Goal: Obtain resource: Download file/media

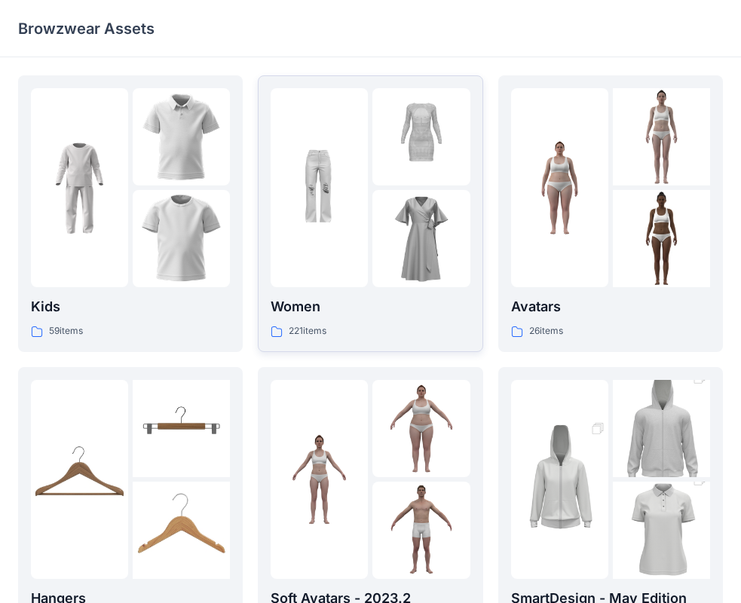
click at [410, 275] on img at bounding box center [420, 238] width 97 height 97
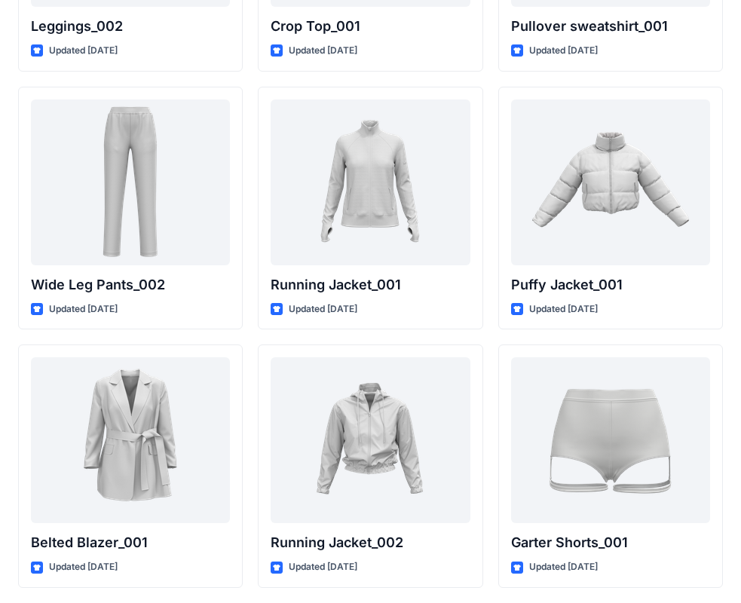
scroll to position [17831, 0]
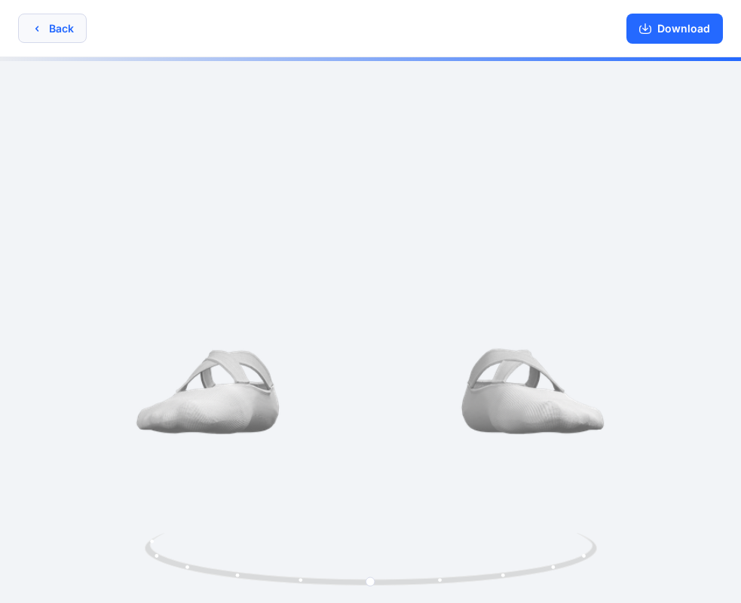
click at [60, 37] on button "Back" at bounding box center [52, 28] width 69 height 29
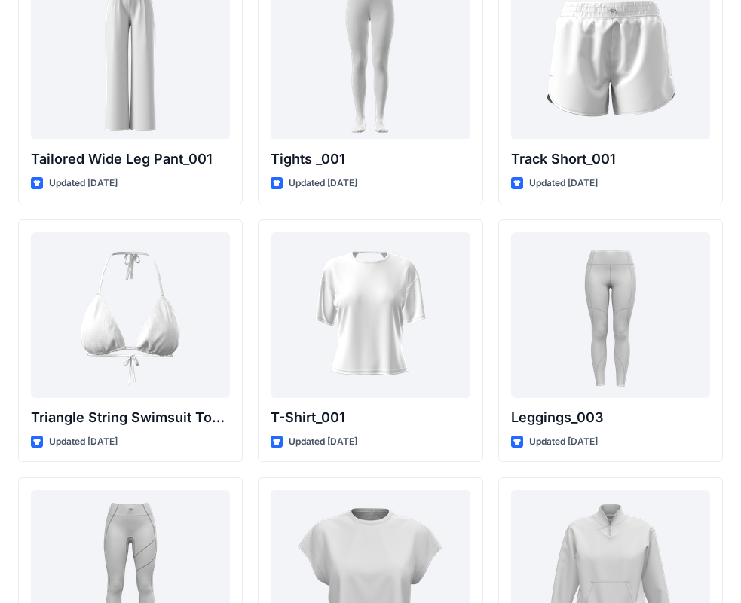
scroll to position [17069, 0]
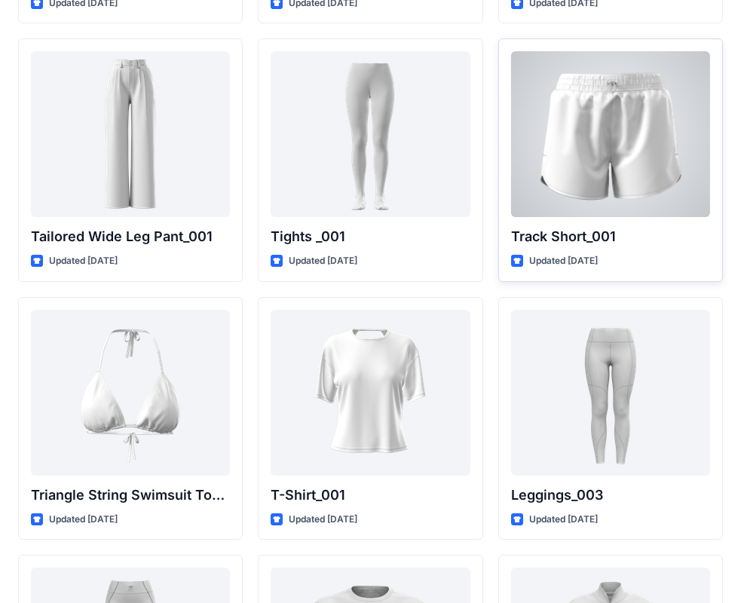
click at [631, 108] on div at bounding box center [610, 134] width 199 height 166
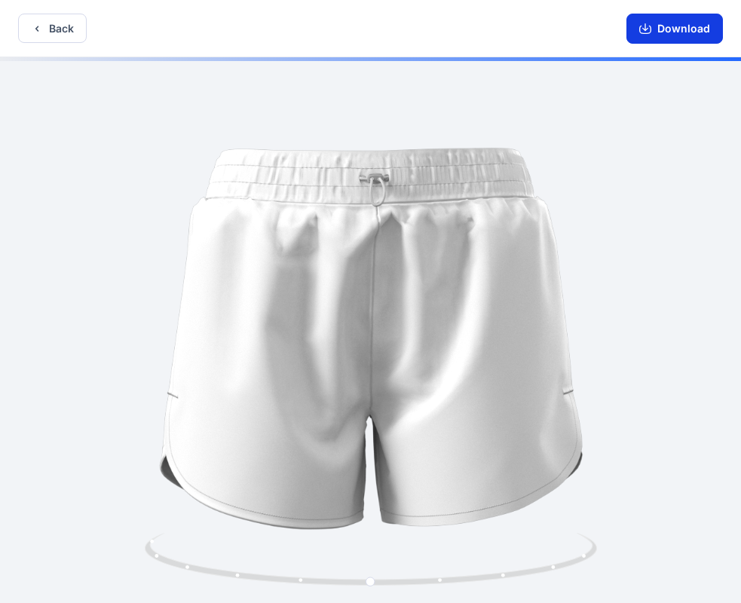
click at [678, 29] on button "Download" at bounding box center [674, 29] width 96 height 30
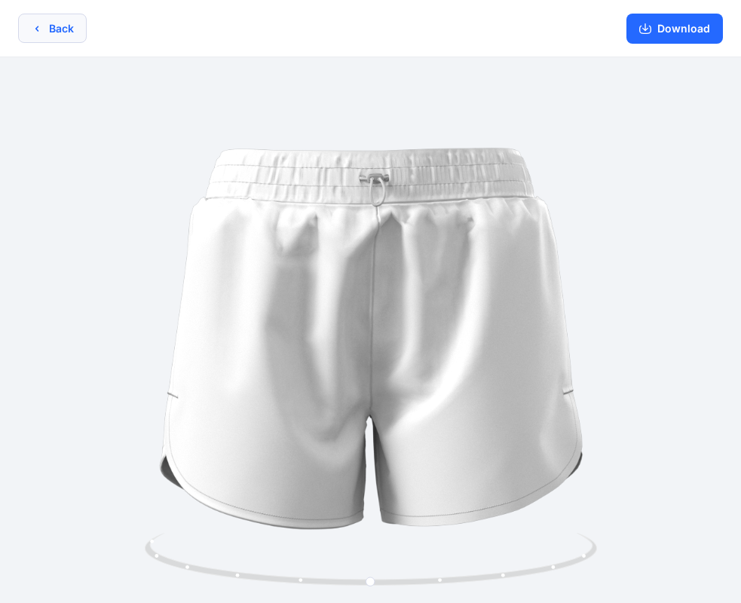
click at [63, 21] on button "Back" at bounding box center [52, 28] width 69 height 29
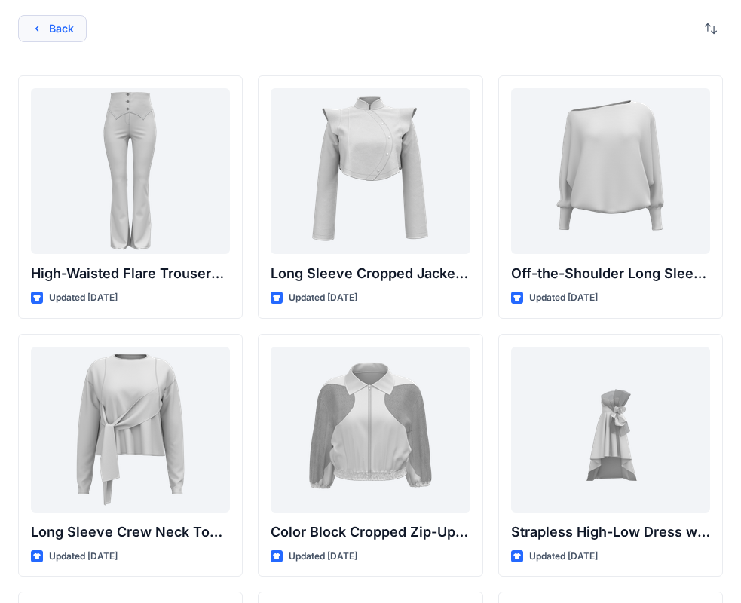
click at [50, 25] on button "Back" at bounding box center [52, 28] width 69 height 27
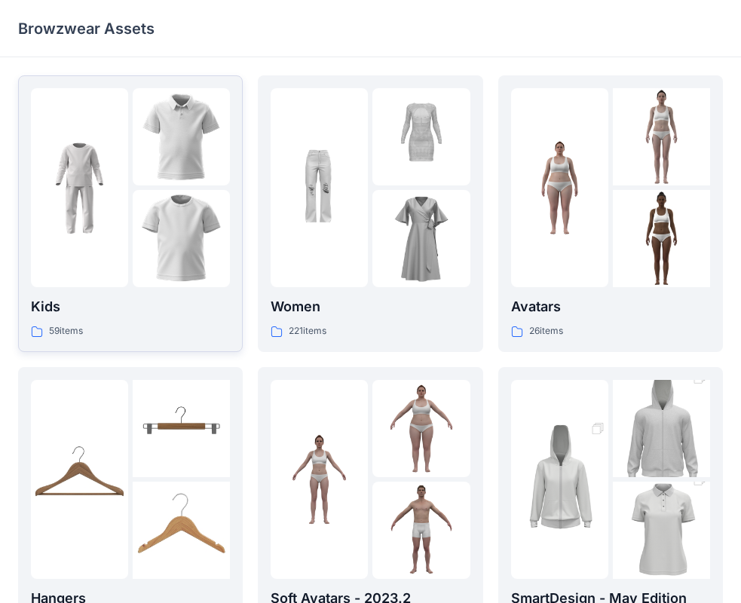
click at [90, 237] on div at bounding box center [79, 187] width 97 height 199
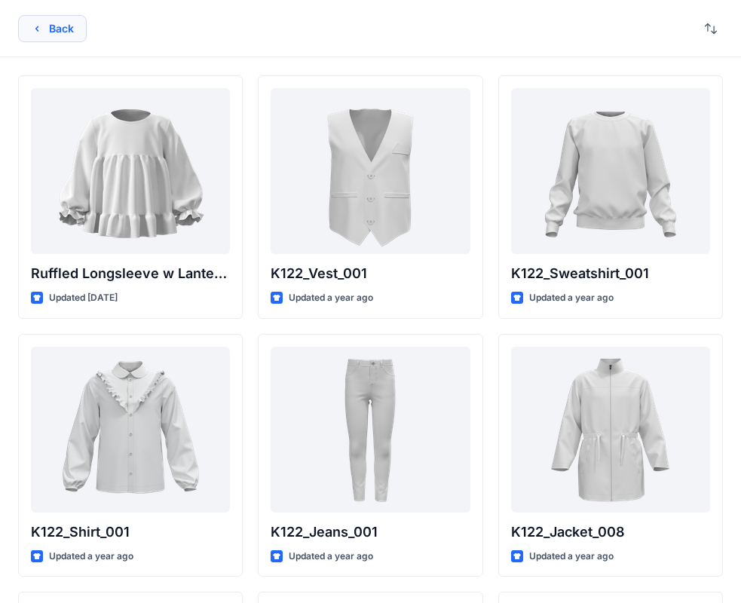
click at [55, 15] on button "Back" at bounding box center [52, 28] width 69 height 27
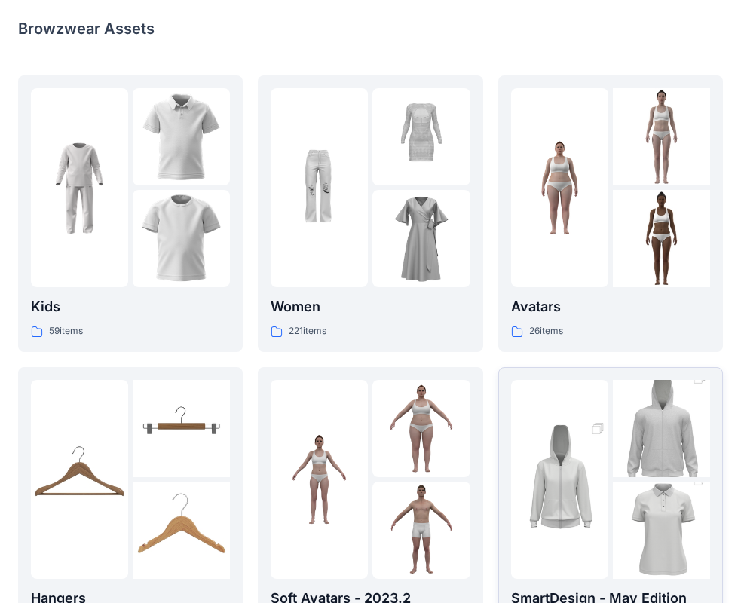
click at [576, 451] on img at bounding box center [559, 479] width 97 height 146
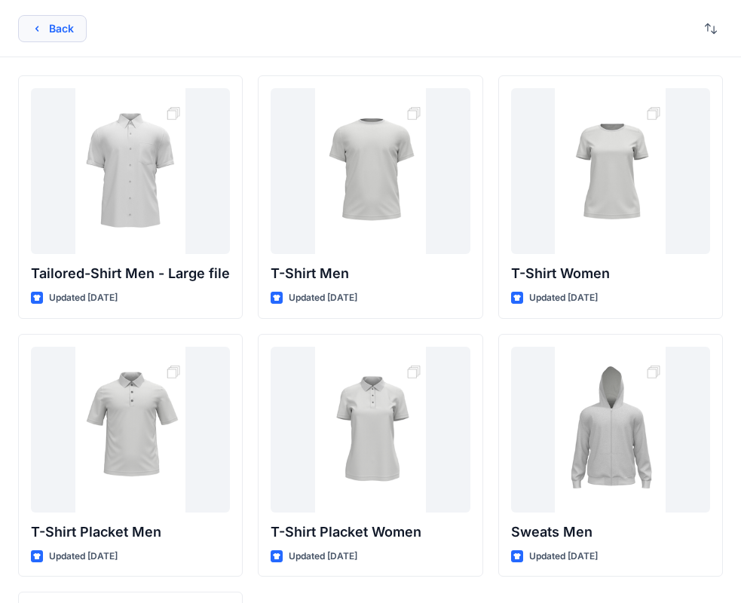
click at [53, 23] on button "Back" at bounding box center [52, 28] width 69 height 27
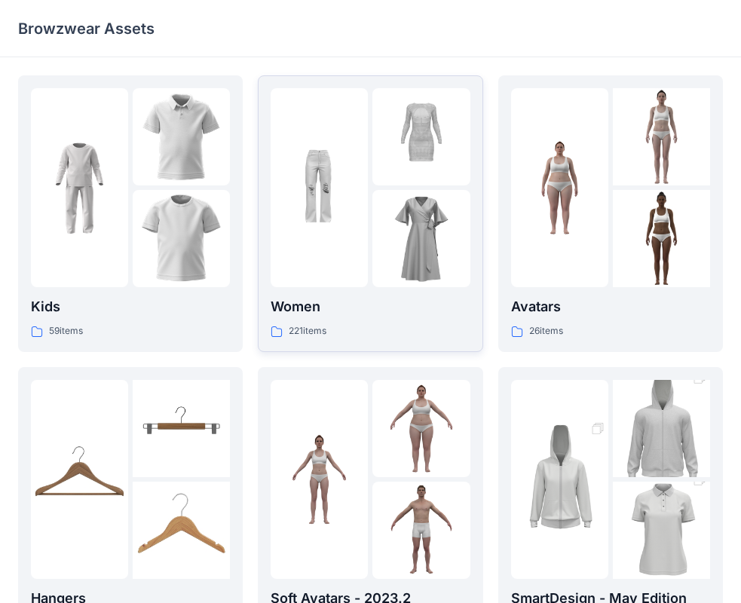
click at [378, 266] on img at bounding box center [420, 238] width 97 height 97
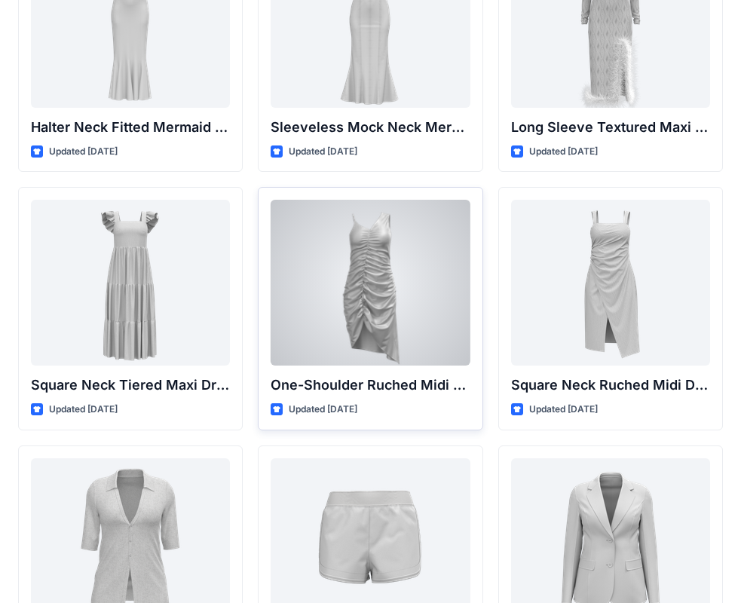
scroll to position [991, 0]
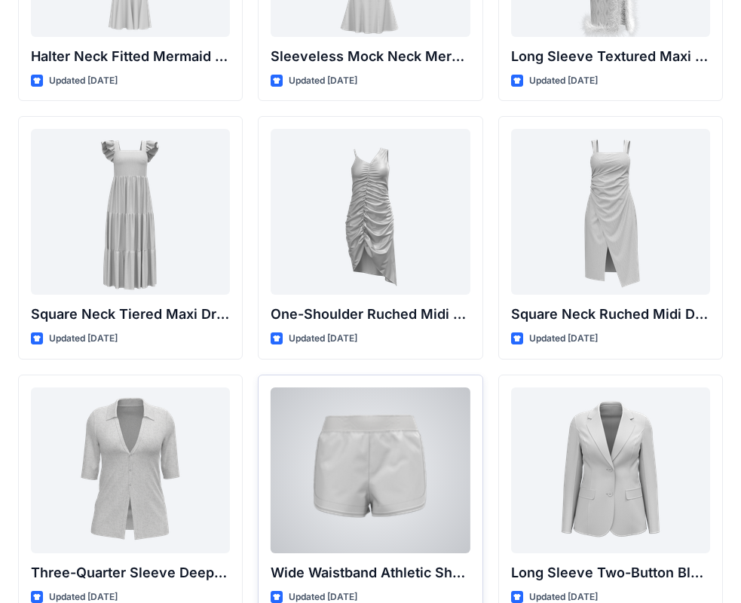
click at [351, 530] on div at bounding box center [369, 470] width 199 height 166
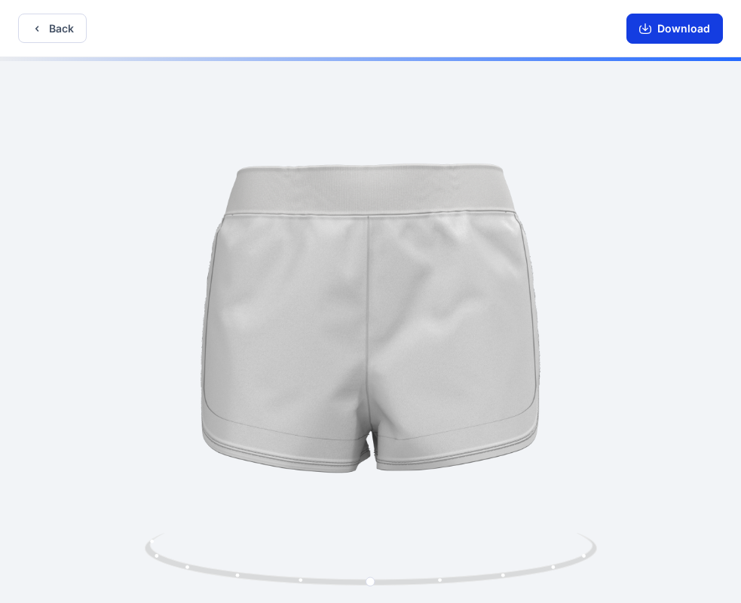
click at [666, 35] on button "Download" at bounding box center [674, 29] width 96 height 30
click at [68, 44] on div "Back Download" at bounding box center [370, 28] width 741 height 57
click at [71, 35] on button "Back" at bounding box center [52, 28] width 69 height 29
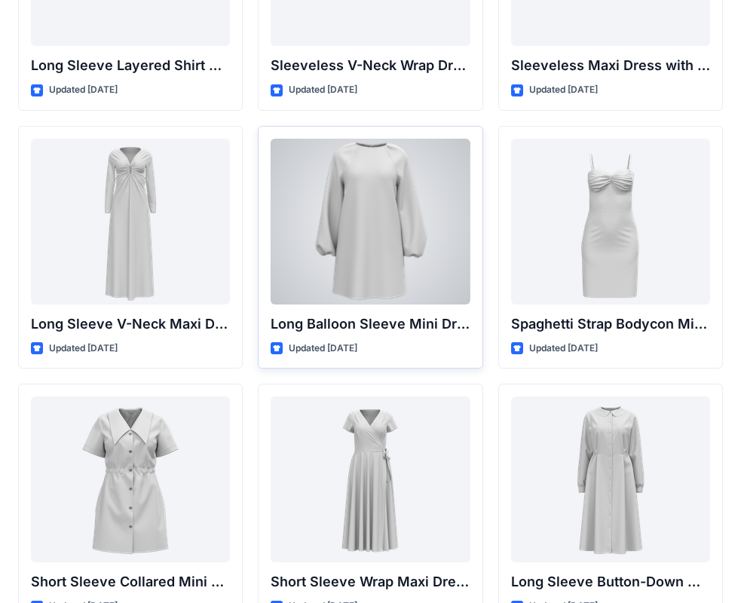
scroll to position [2627, 0]
